Goal: Manage account settings

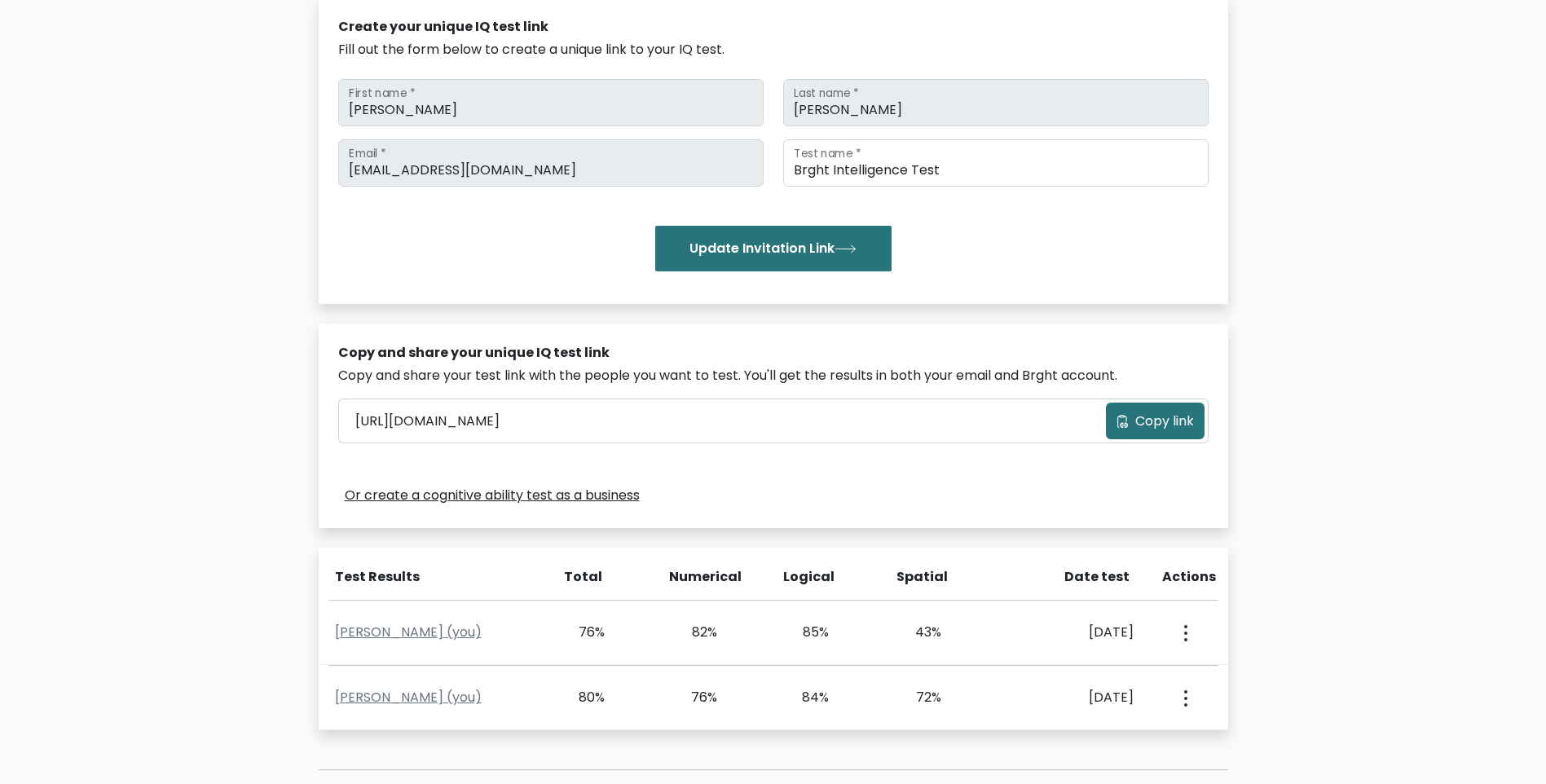
scroll to position [271, 0]
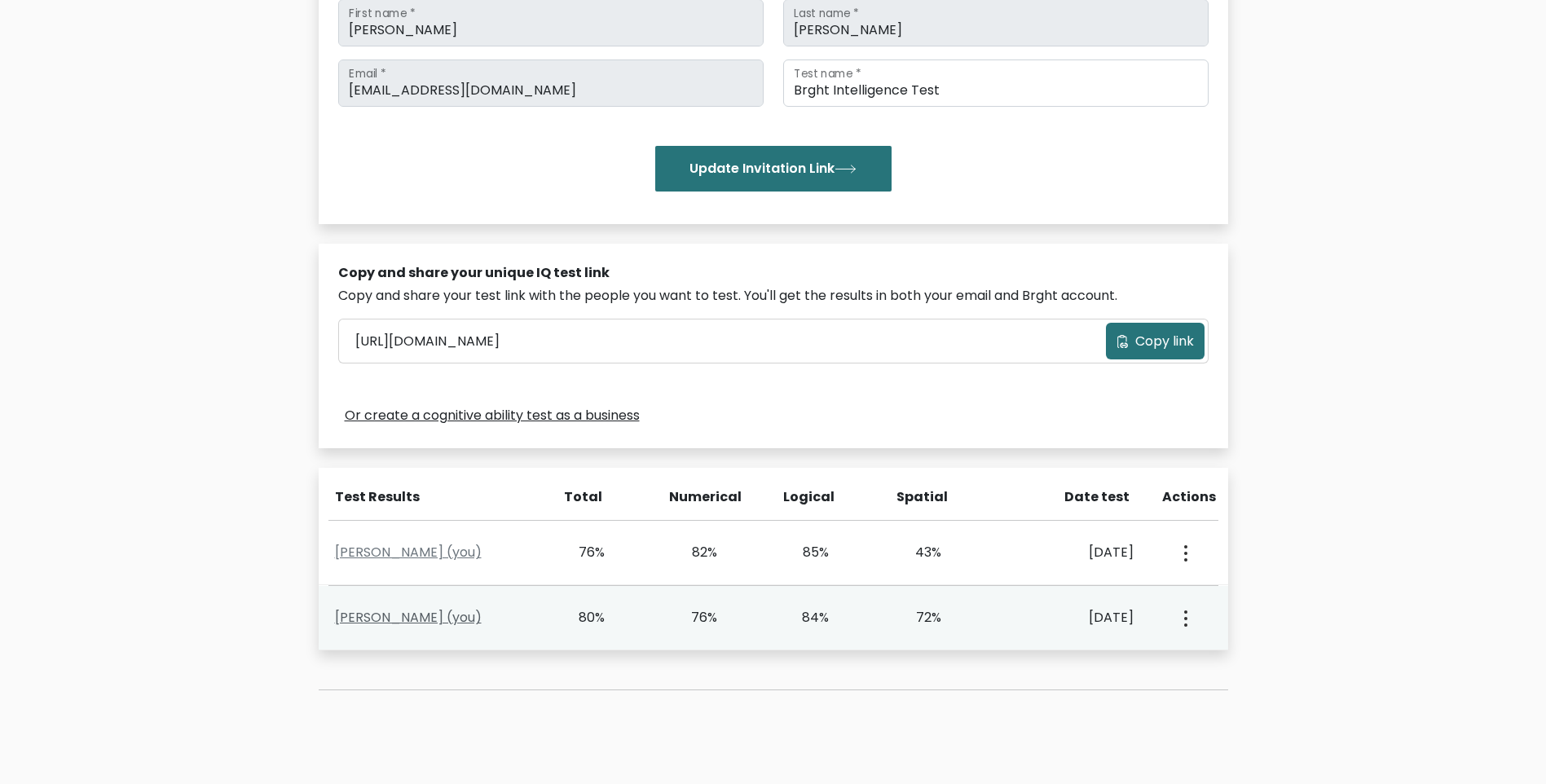
click at [399, 620] on link "Jaime Leonel (you)" at bounding box center [408, 617] width 147 height 19
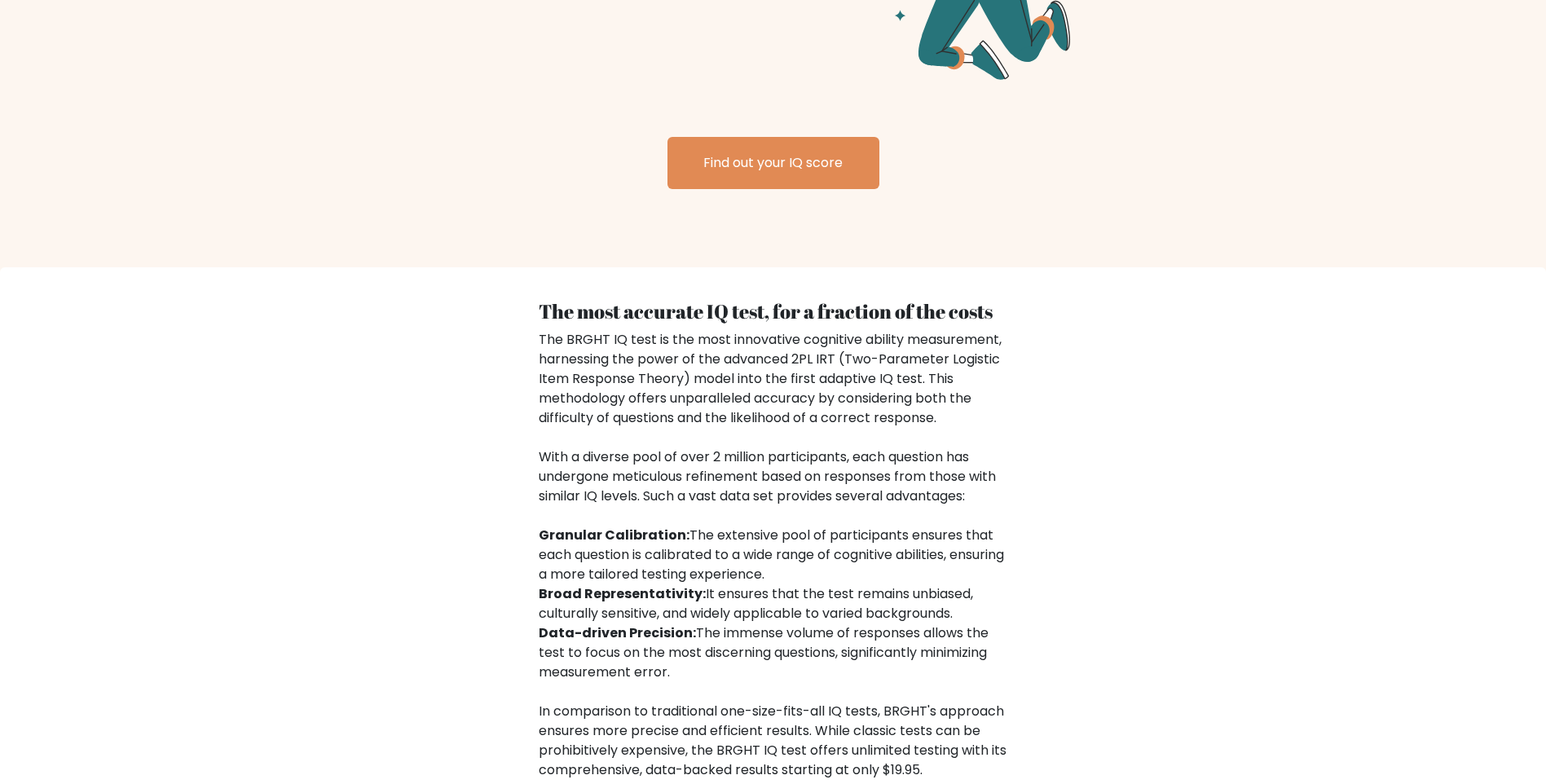
scroll to position [2478, 0]
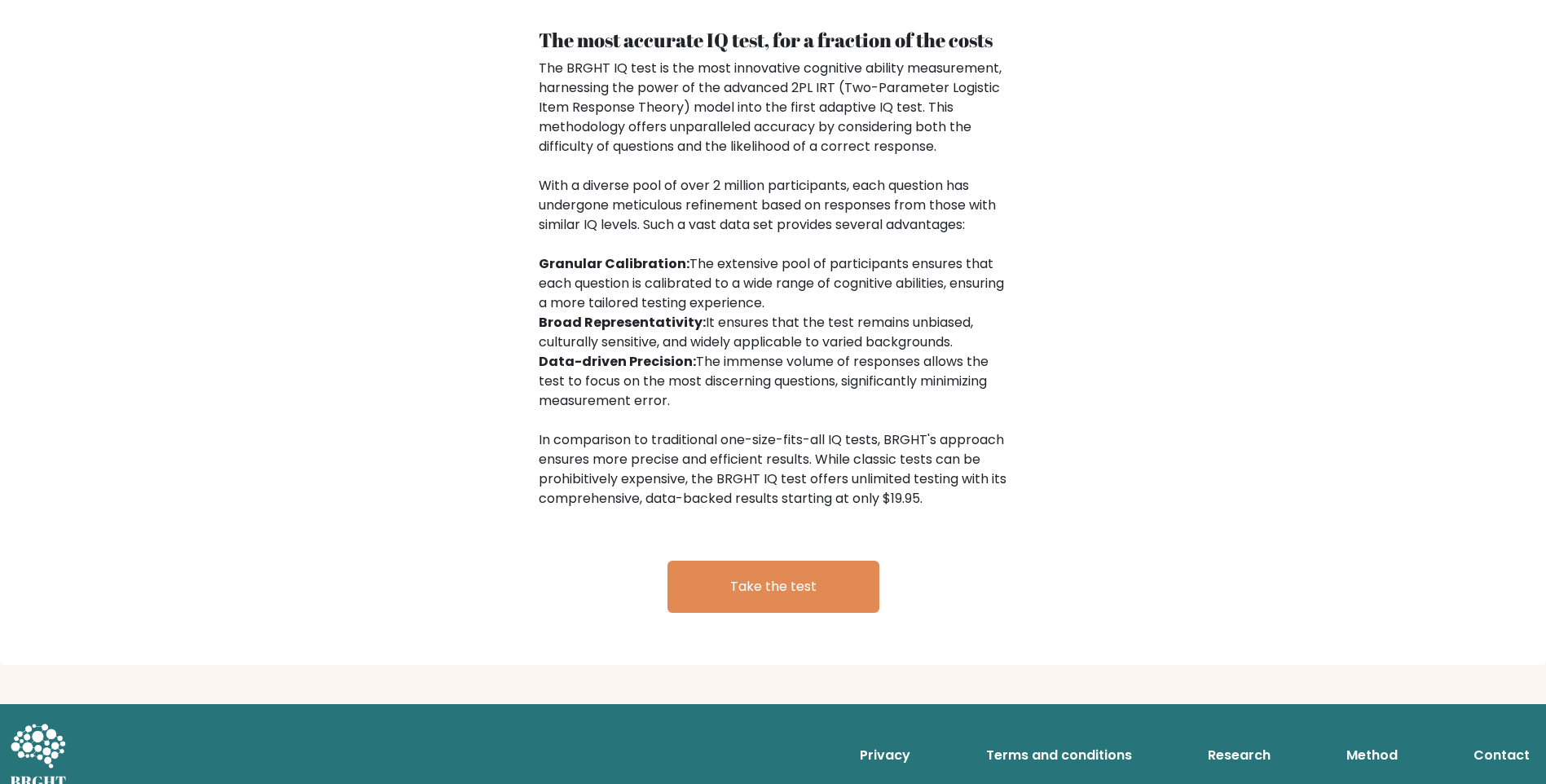
click at [1249, 742] on link "Research" at bounding box center [1239, 755] width 76 height 32
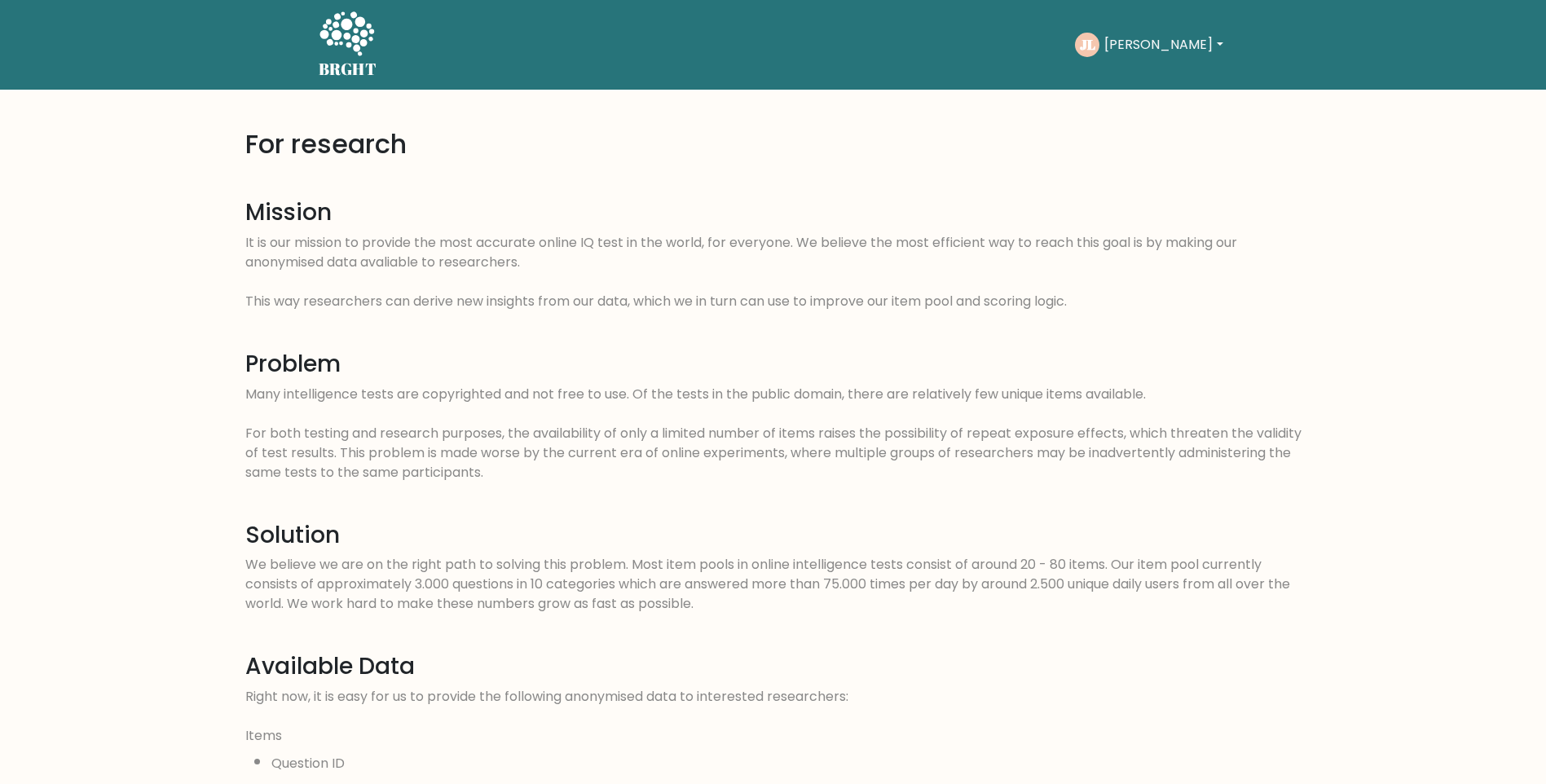
click at [1130, 42] on button "[PERSON_NAME]" at bounding box center [1163, 44] width 128 height 21
click at [1130, 125] on link "Settings" at bounding box center [1139, 131] width 129 height 26
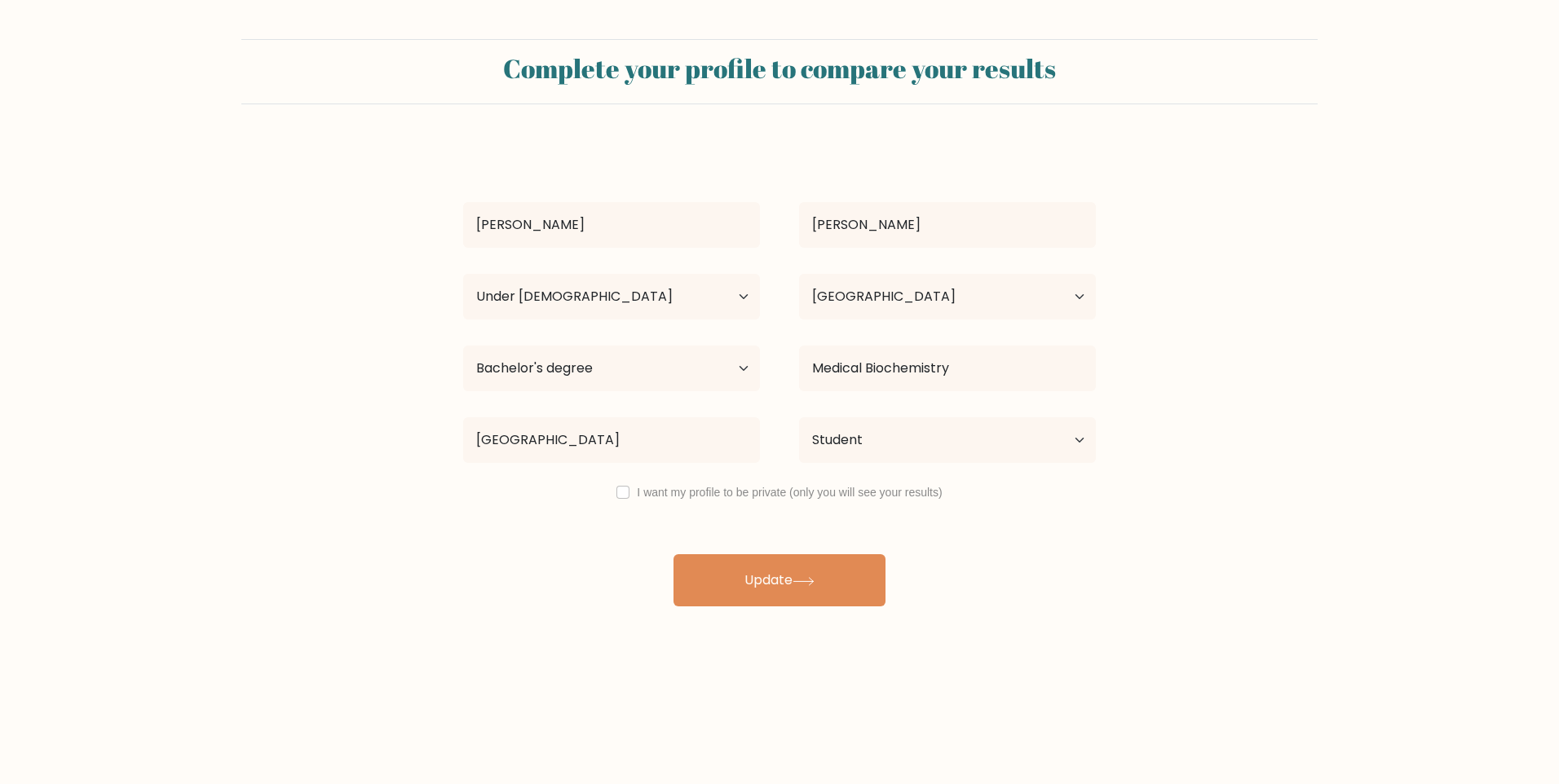
select select "min_18"
select select "MX"
select select "bachelors_degree"
select select "student"
click at [845, 429] on select "Current employment status Employed Student Retired Other / prefer not to answer" at bounding box center [947, 441] width 297 height 46
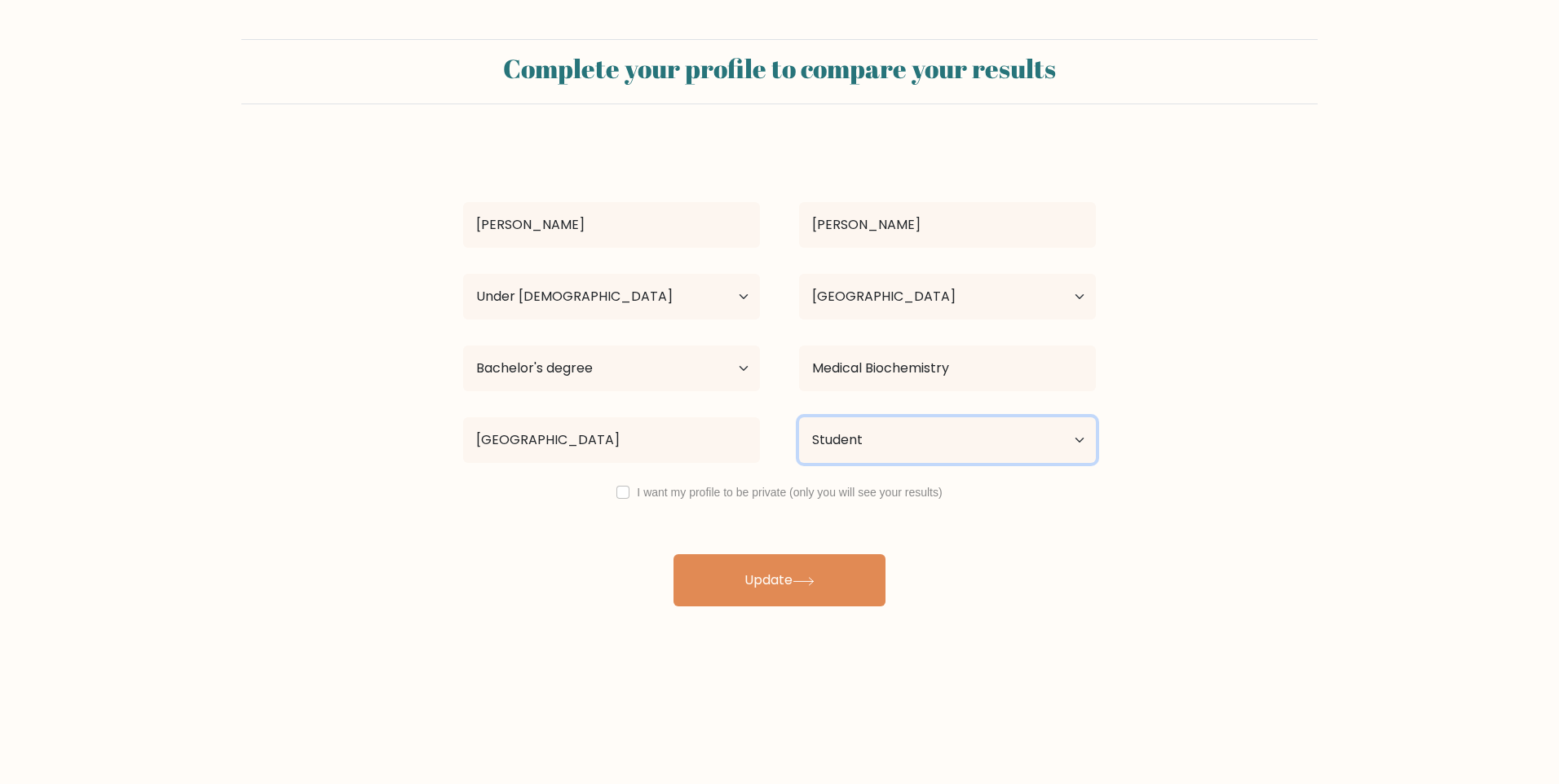
click at [845, 430] on select "Current employment status Employed Student Retired Other / prefer not to answer" at bounding box center [947, 441] width 297 height 46
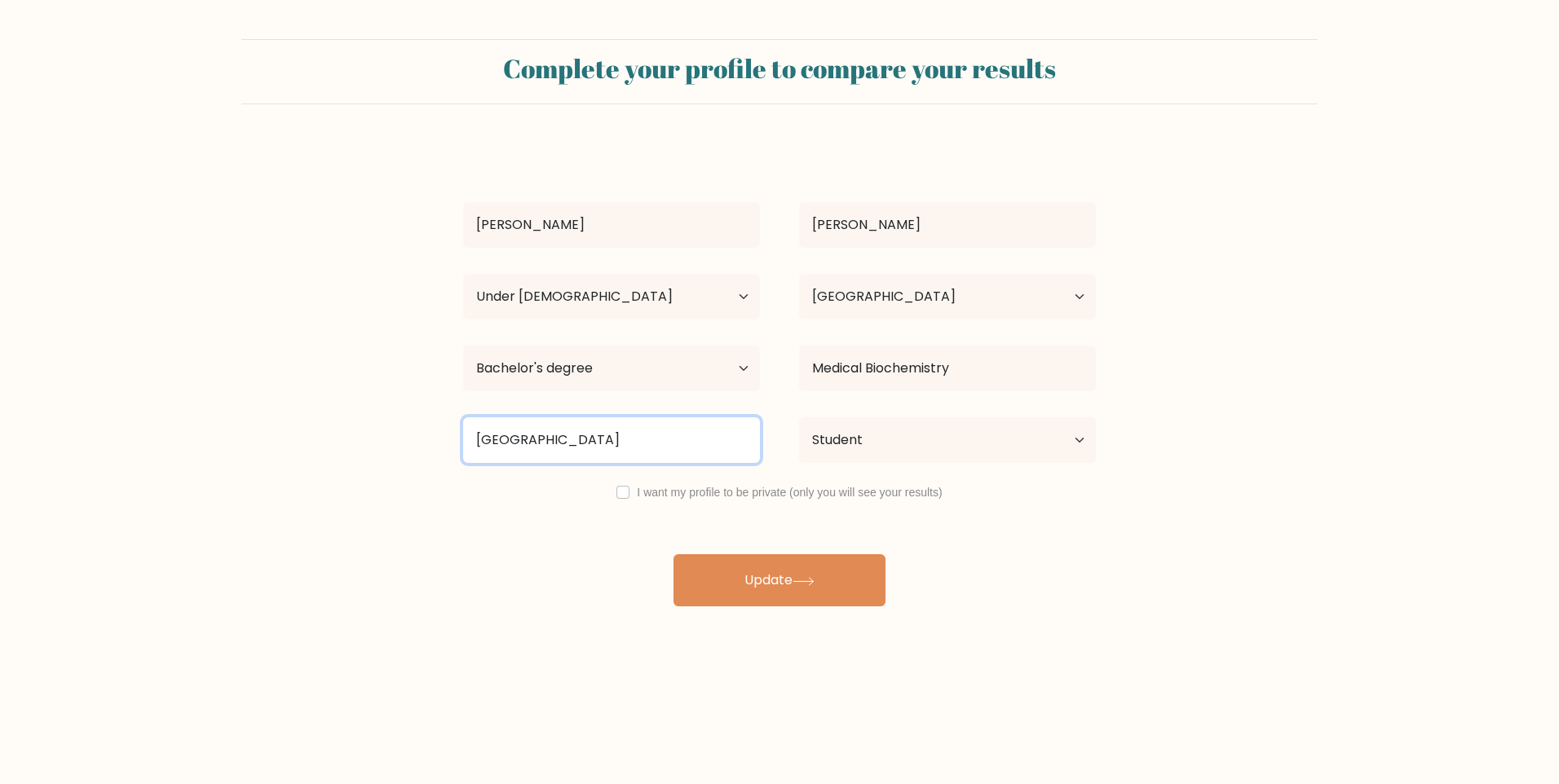
click at [691, 440] on input "Universidad de Guadalajara" at bounding box center [611, 441] width 297 height 46
click at [677, 366] on select "Highest education level No schooling Primary Lower Secondary Upper Secondary Oc…" at bounding box center [611, 369] width 297 height 46
select select "doctoral_degree"
click at [463, 346] on select "Highest education level No schooling Primary Lower Secondary Upper Secondary Oc…" at bounding box center [611, 369] width 297 height 46
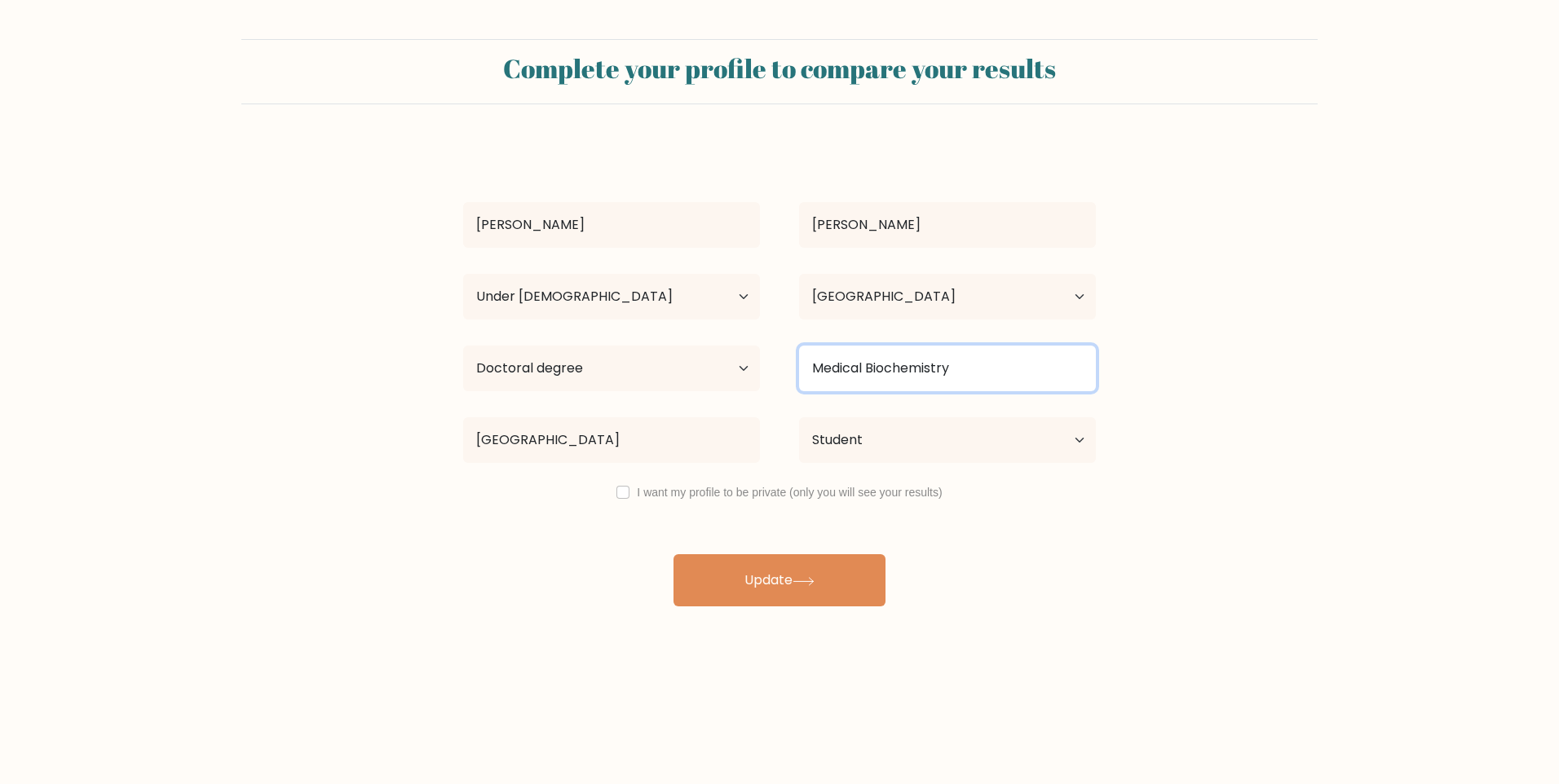
click at [898, 363] on input "Medical Biochemistry" at bounding box center [947, 369] width 297 height 46
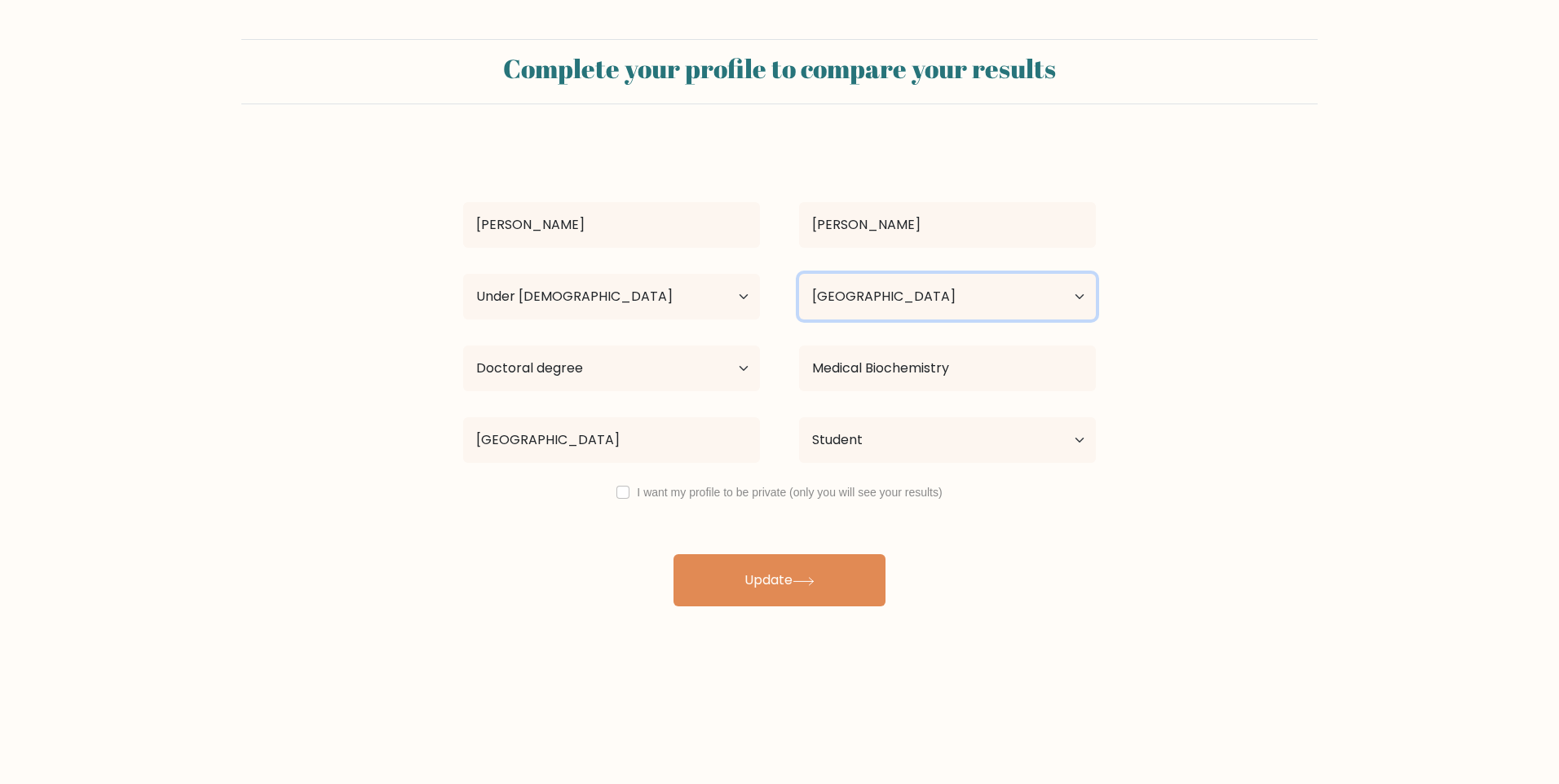
click at [954, 297] on select "Country Afghanistan Albania Algeria American Samoa Andorra Angola Anguilla Anta…" at bounding box center [947, 297] width 297 height 46
click at [953, 297] on select "Country Afghanistan Albania Algeria American Samoa Andorra Angola Anguilla Anta…" at bounding box center [947, 297] width 297 height 46
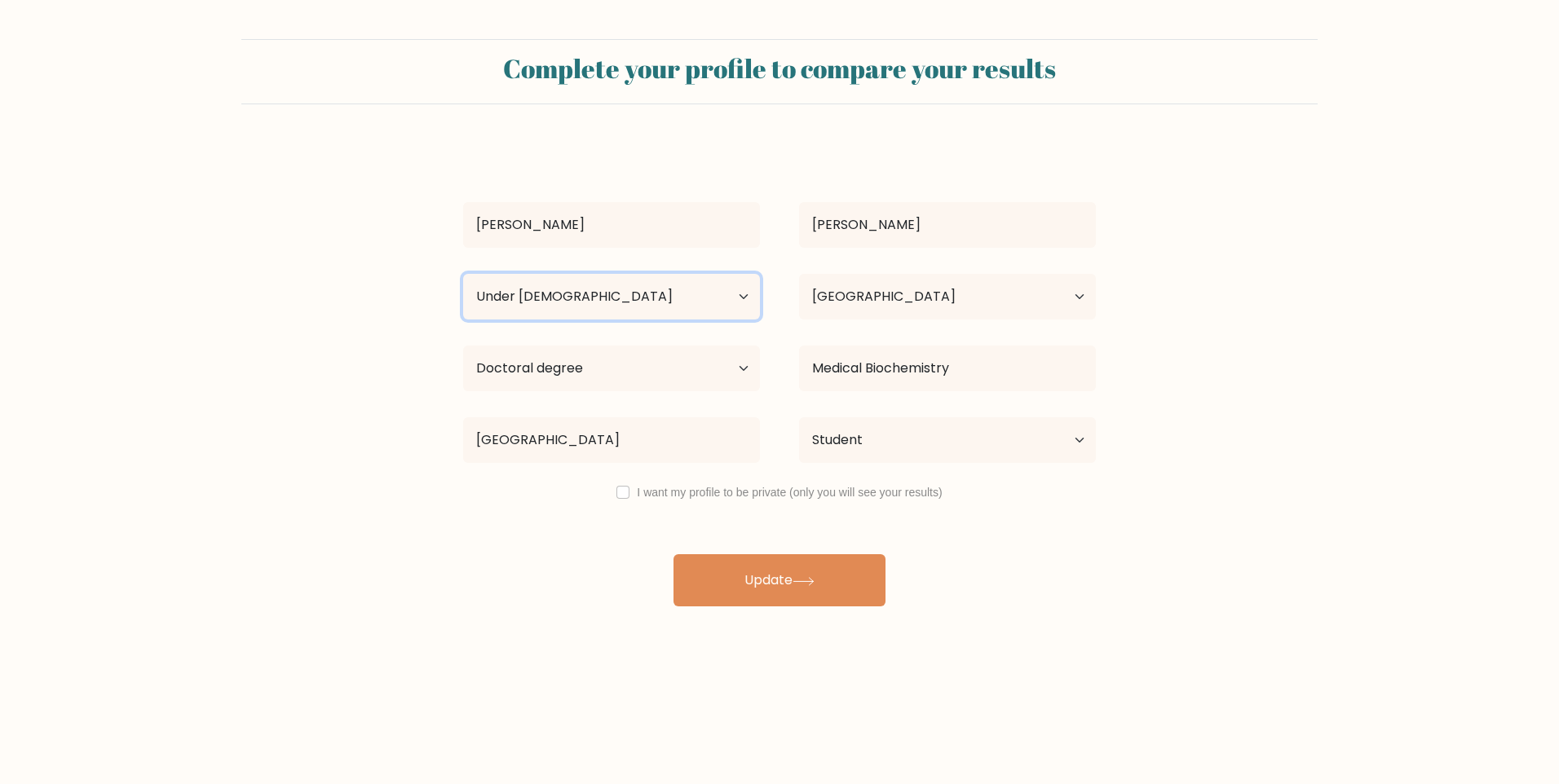
click at [678, 307] on select "Age Under 18 years old 18-24 years old 25-34 years old 35-44 years old 45-54 ye…" at bounding box center [611, 297] width 297 height 46
click at [659, 294] on select "Age Under 18 years old 18-24 years old 25-34 years old 35-44 years old 45-54 ye…" at bounding box center [611, 297] width 297 height 46
click at [899, 273] on div "Country Afghanistan Albania Algeria American Samoa Andorra Angola Anguilla Anta…" at bounding box center [947, 297] width 336 height 59
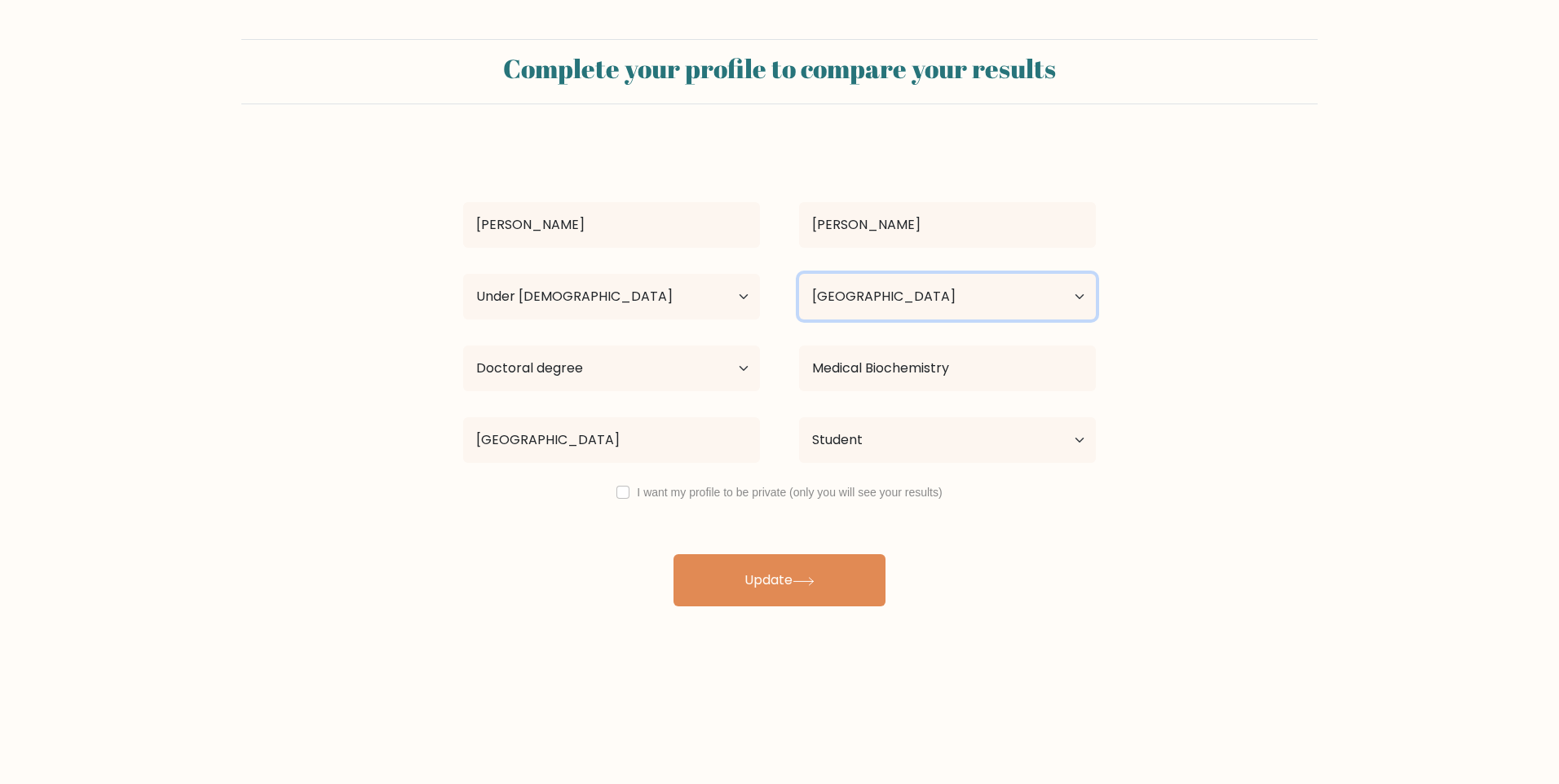
click at [904, 291] on select "Country Afghanistan Albania Algeria American Samoa Andorra Angola Anguilla Anta…" at bounding box center [947, 297] width 297 height 46
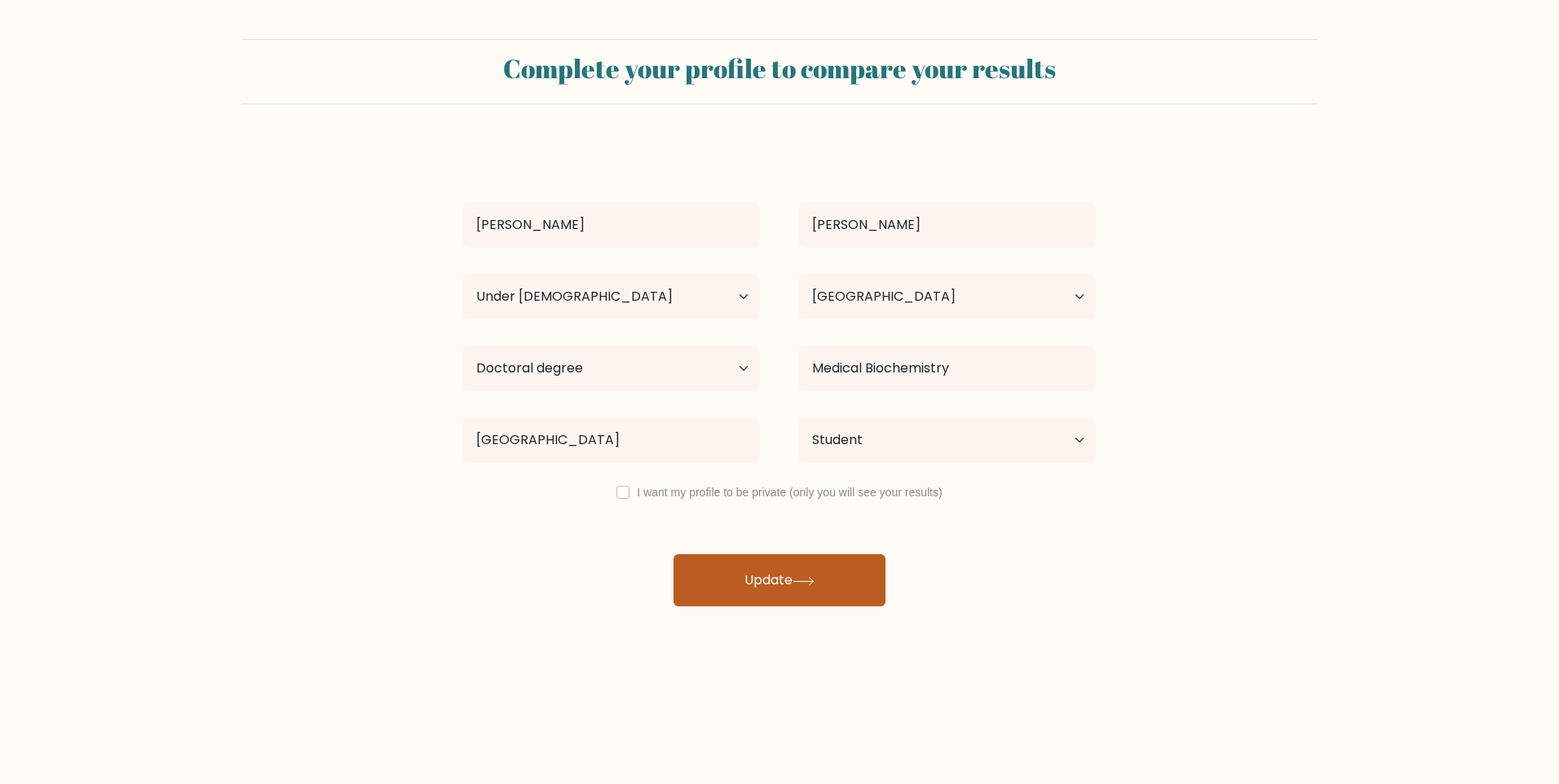
click at [810, 564] on button "Update" at bounding box center [779, 579] width 212 height 52
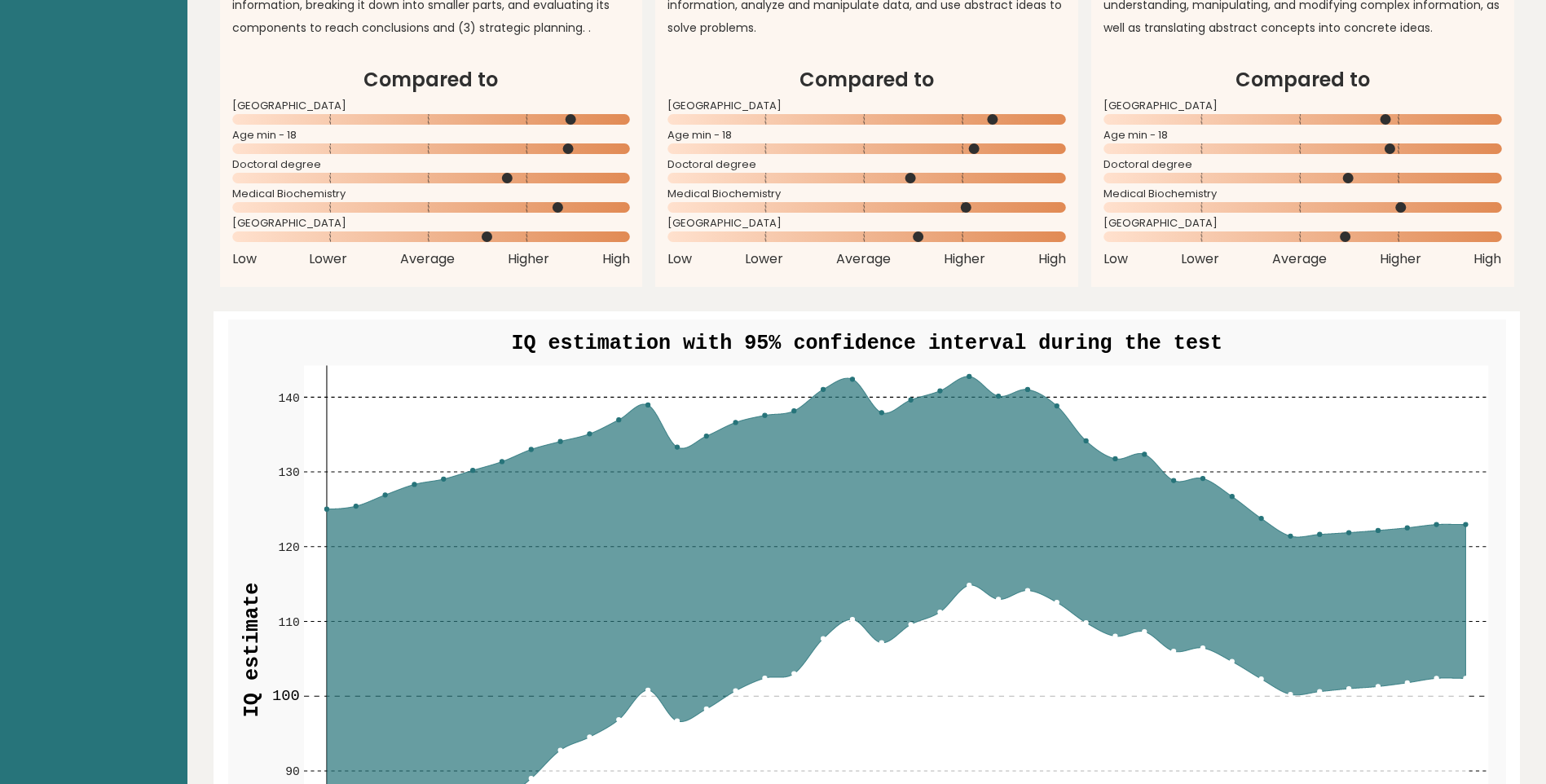
scroll to position [1630, 0]
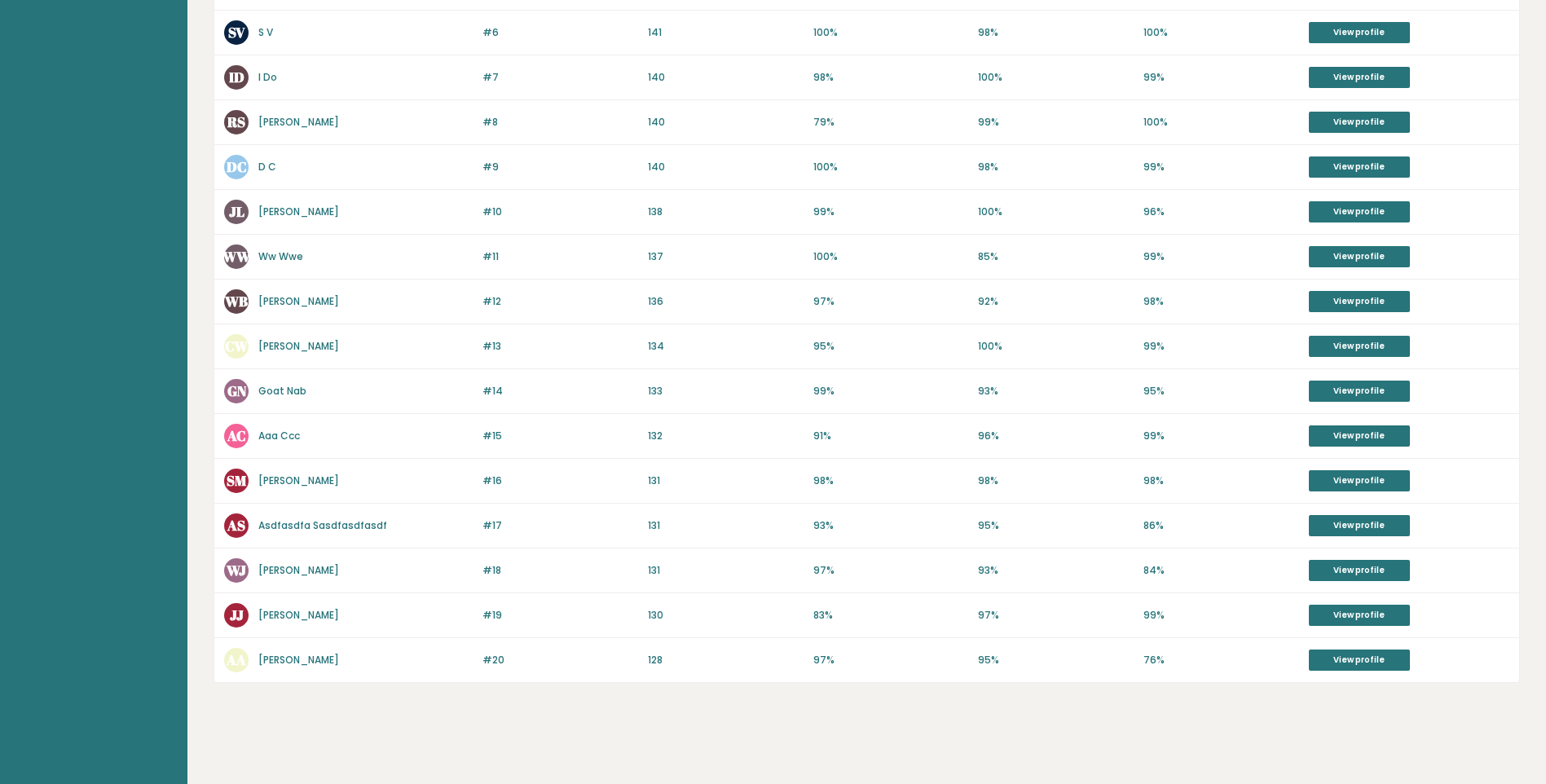
scroll to position [509, 0]
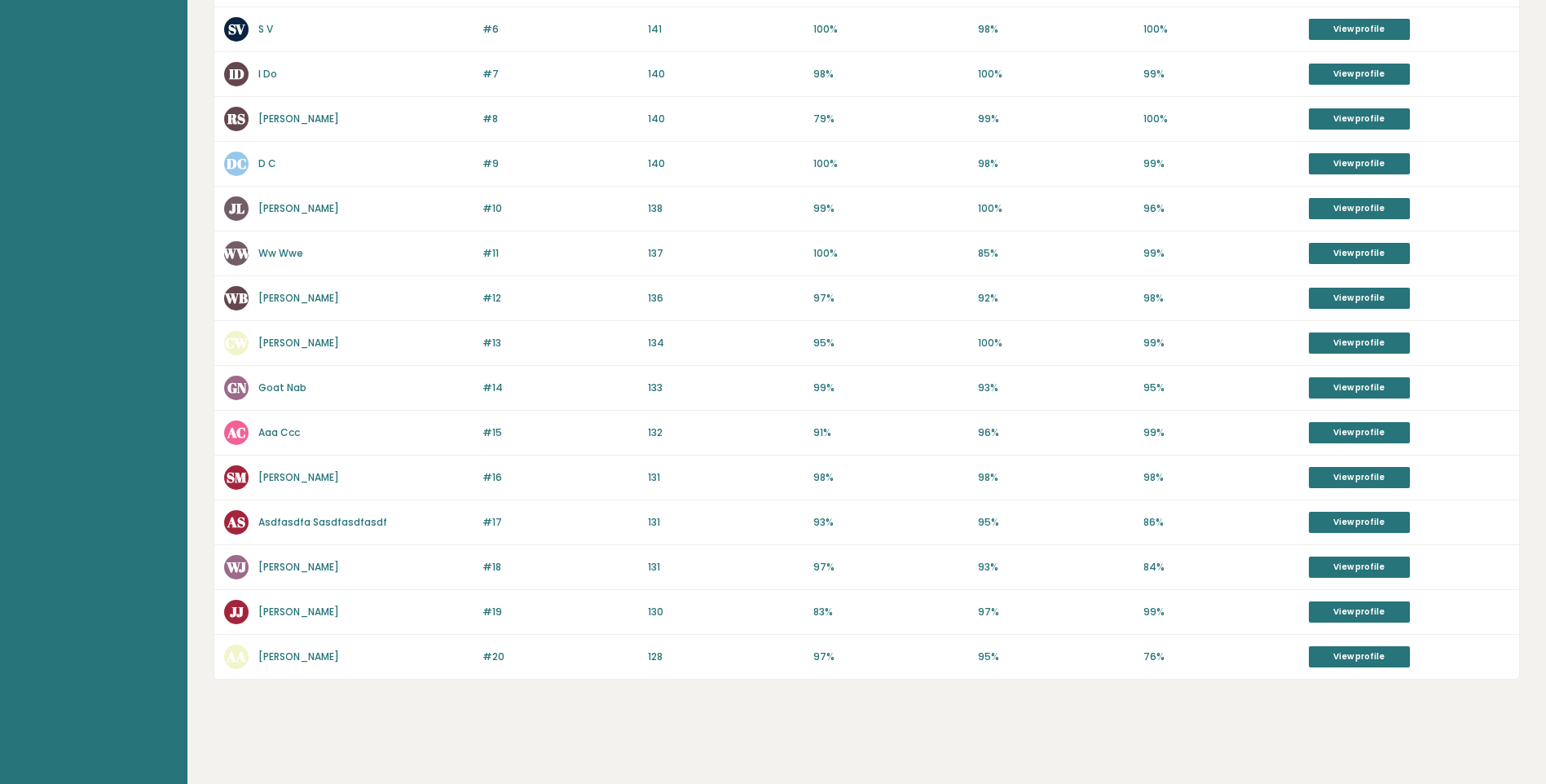
click at [1339, 643] on div "#20 AA Anthony A 129 #20 128 97% 95% 76% View profile" at bounding box center [867, 657] width 1305 height 44
click at [1342, 659] on link "View profile" at bounding box center [1359, 656] width 101 height 21
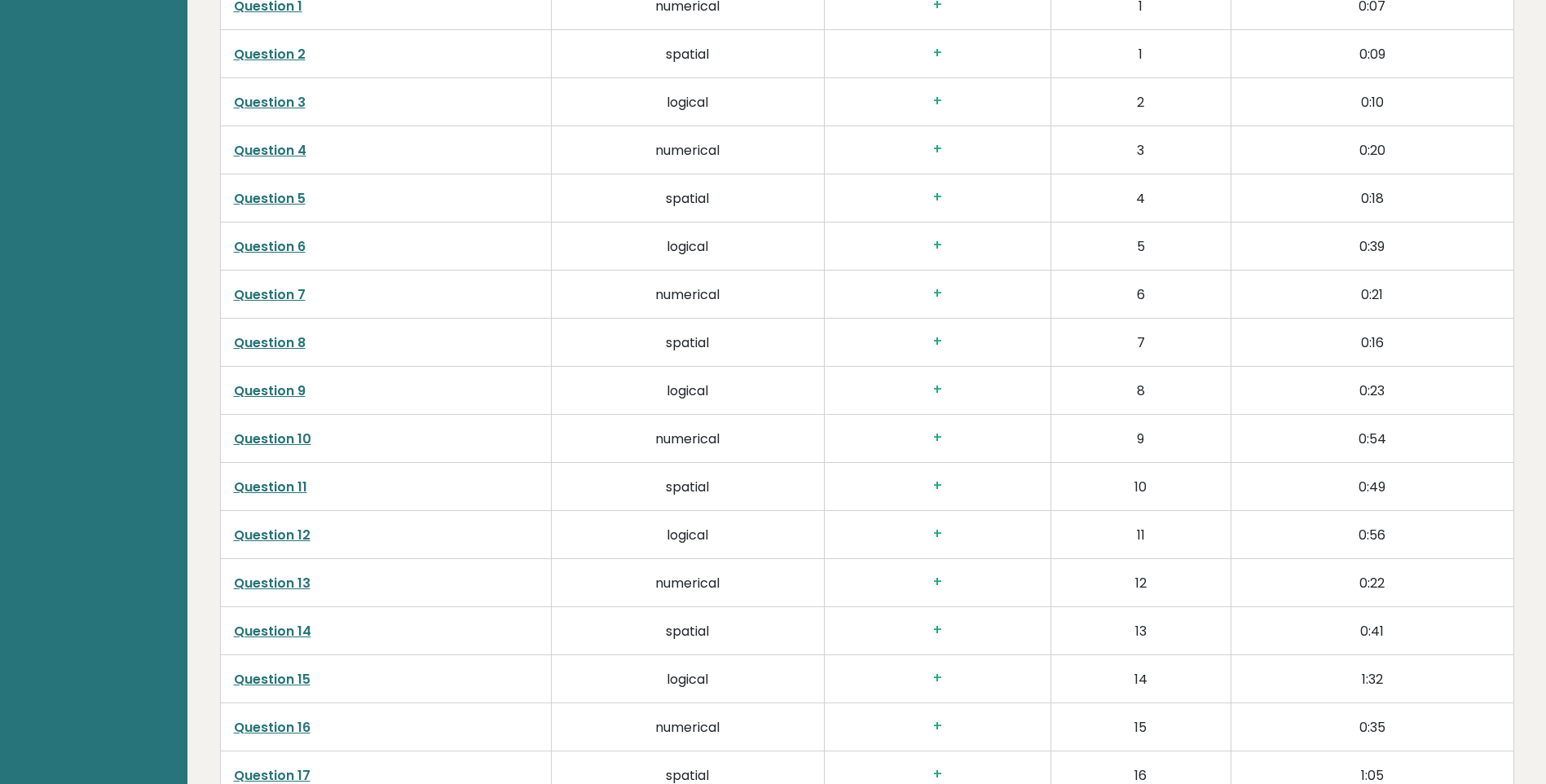
scroll to position [2609, 0]
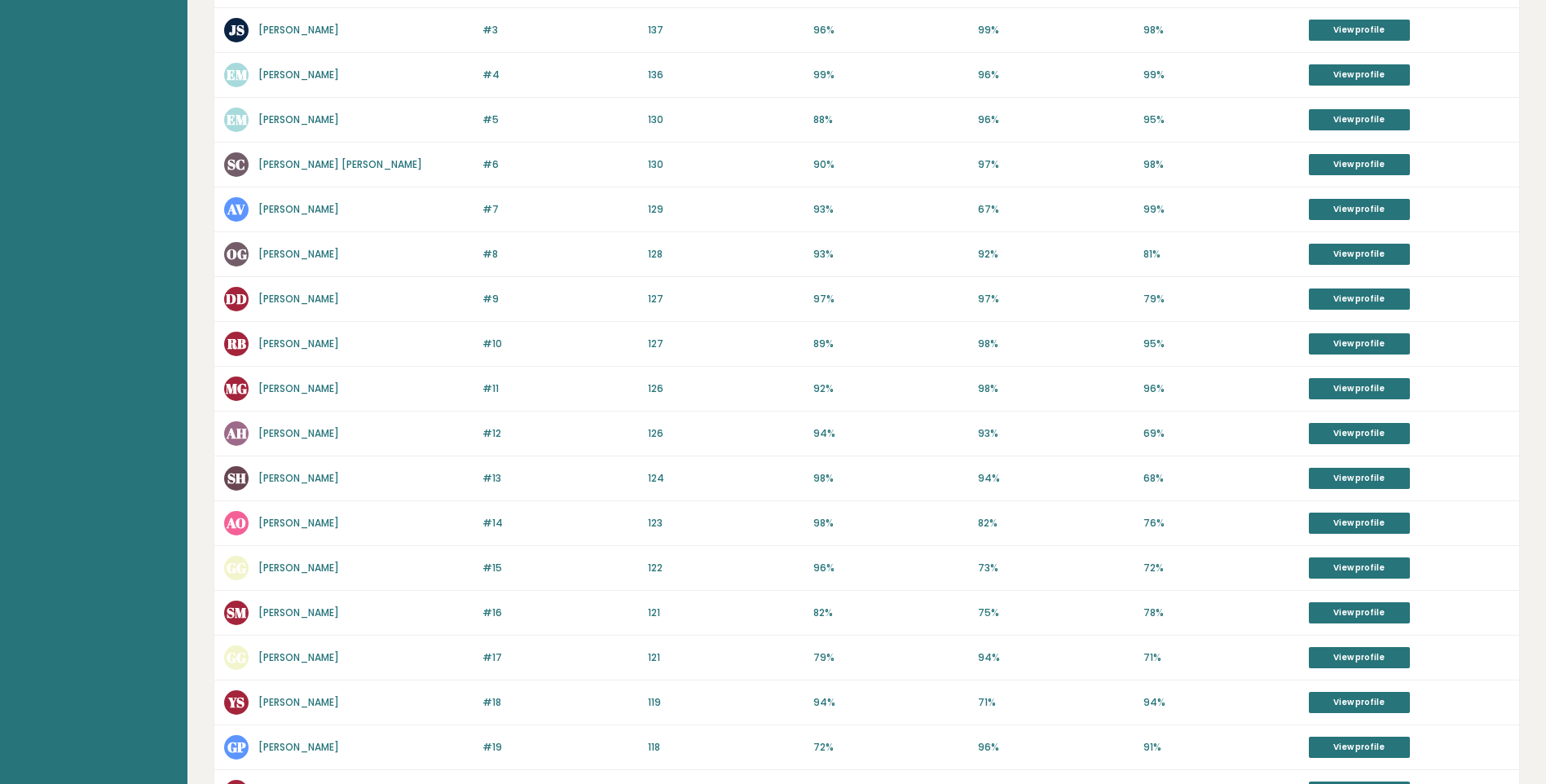
scroll to position [450, 0]
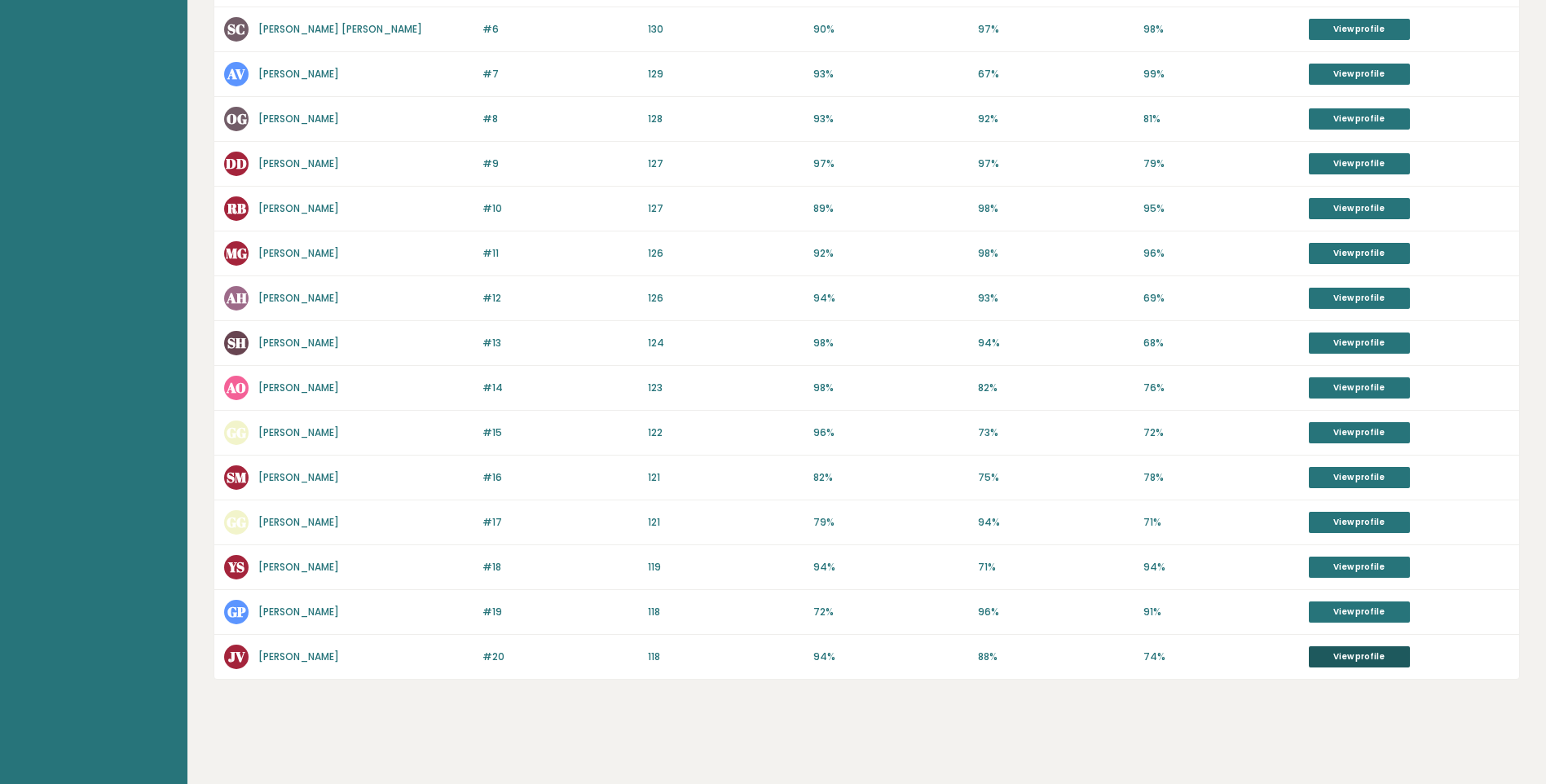
click at [1347, 664] on link "View profile" at bounding box center [1359, 656] width 101 height 21
click at [1319, 615] on link "View profile" at bounding box center [1359, 612] width 101 height 21
click at [1348, 341] on link "View profile" at bounding box center [1359, 343] width 101 height 21
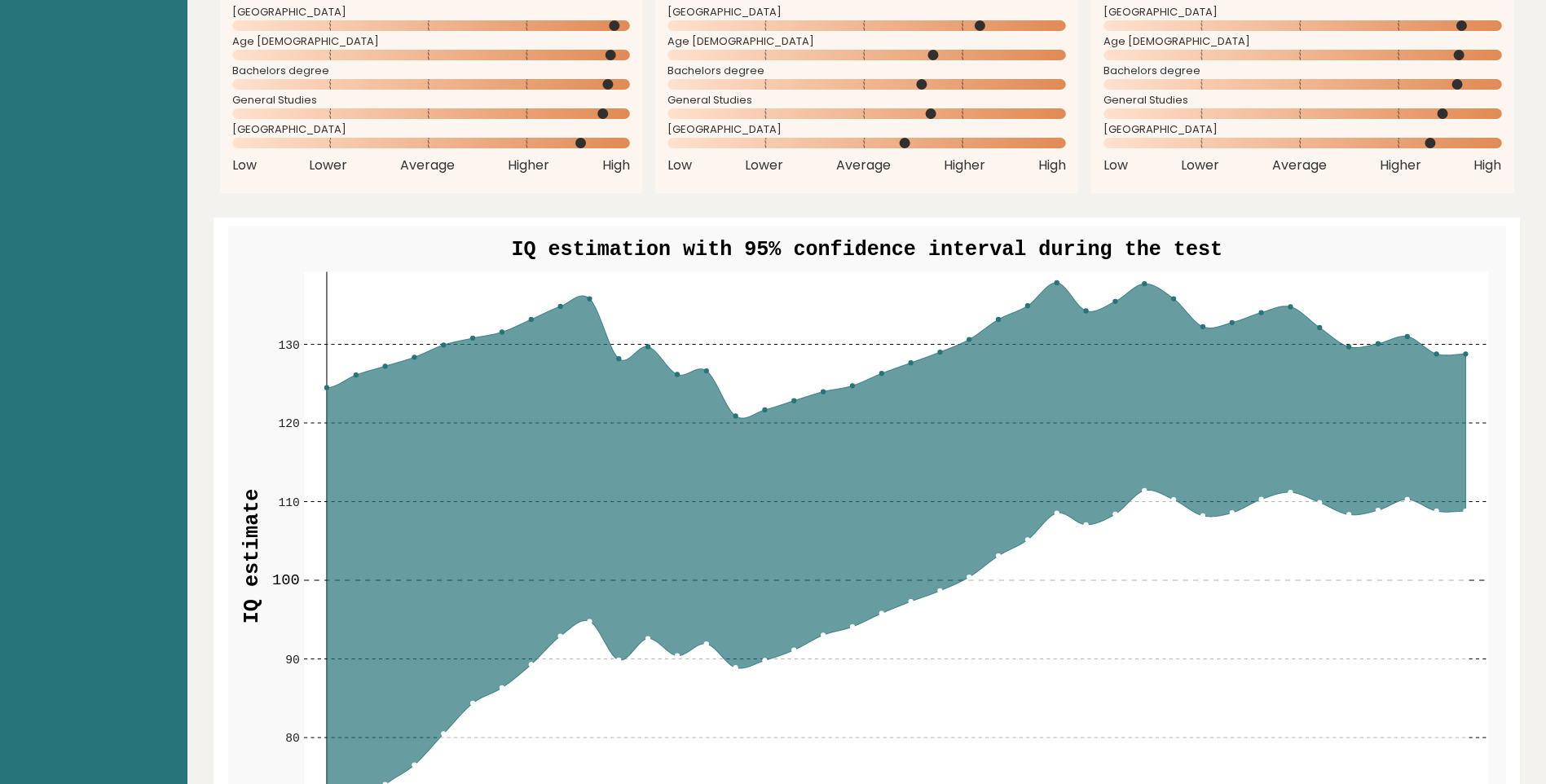
scroll to position [1532, 0]
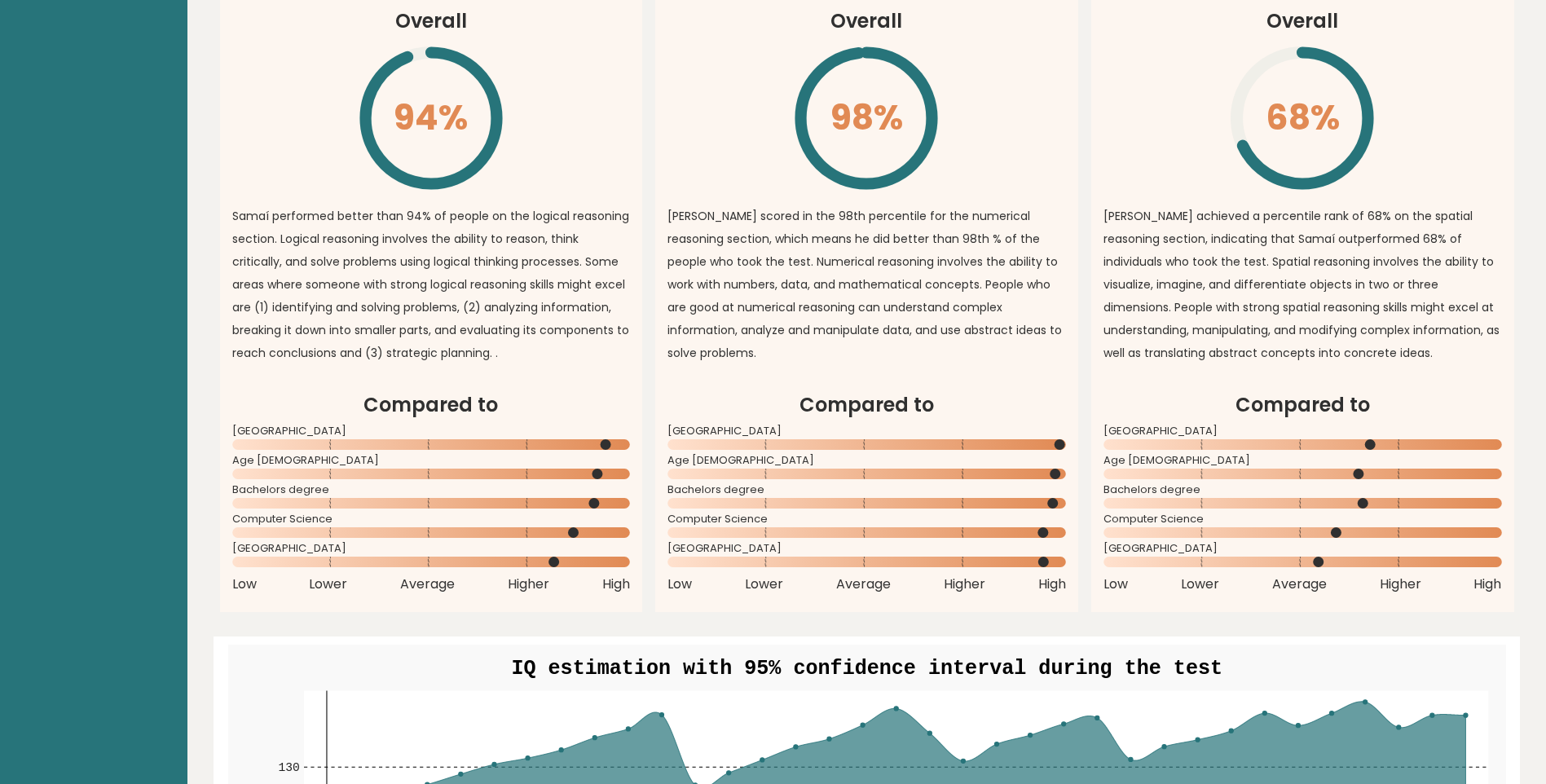
scroll to position [1494, 0]
